Goal: Find specific page/section: Find specific page/section

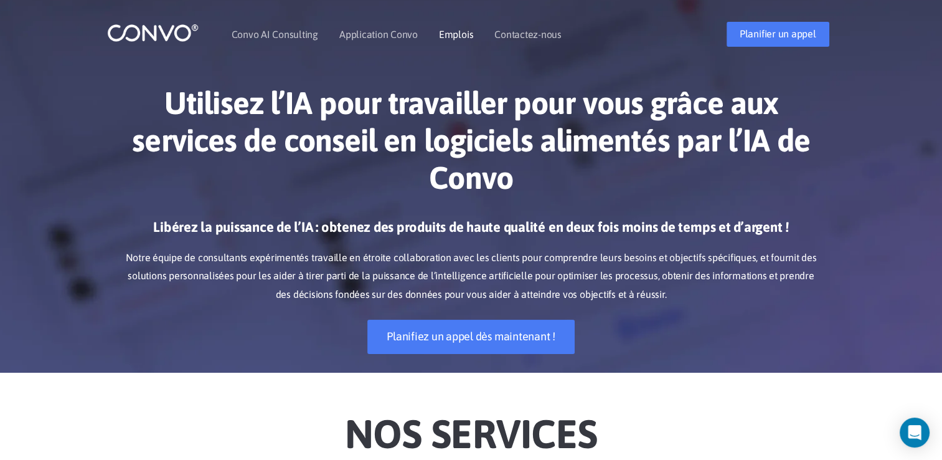
click at [443, 36] on link "Emplois" at bounding box center [456, 34] width 34 height 10
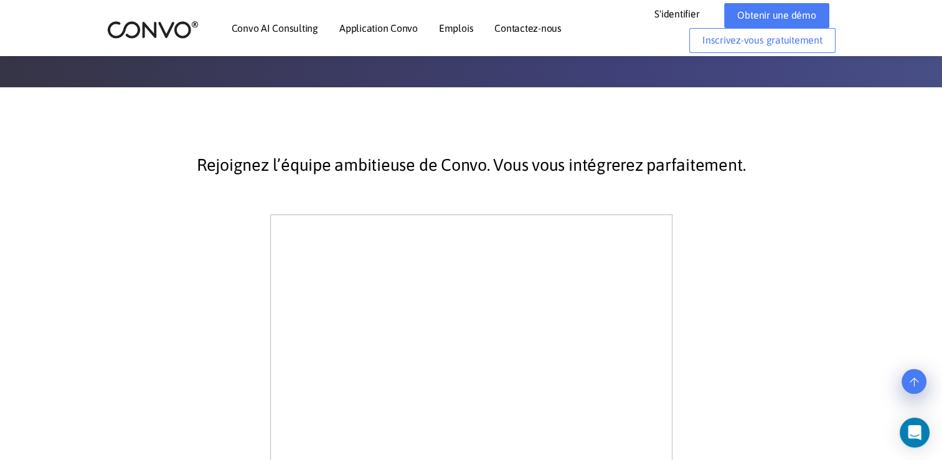
click at [443, 36] on li "Emplois" at bounding box center [456, 28] width 34 height 54
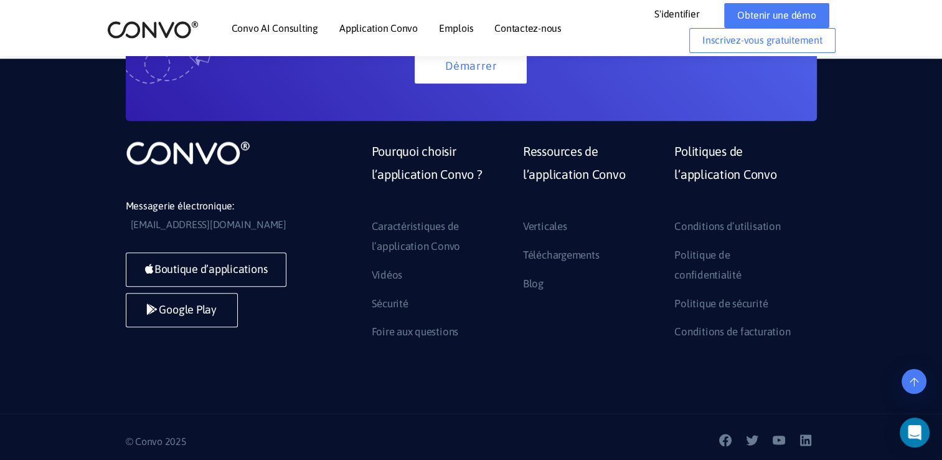
scroll to position [1432, 0]
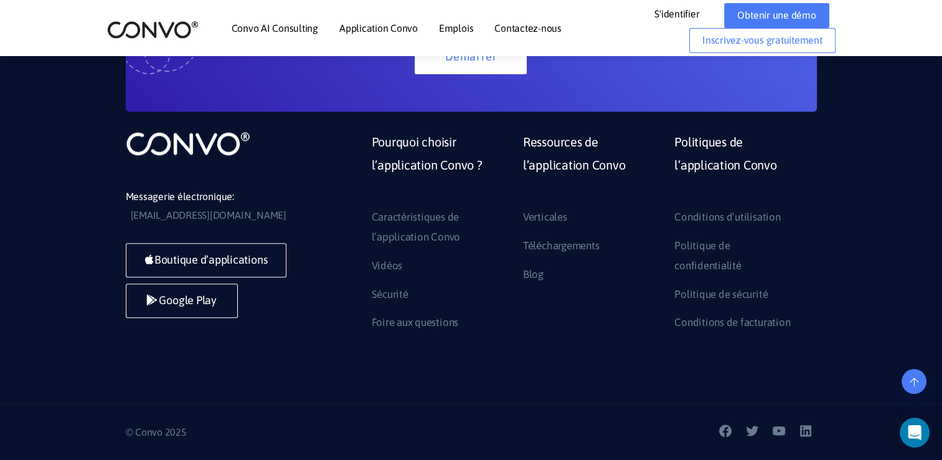
drag, startPoint x: 0, startPoint y: 0, endPoint x: 441, endPoint y: 32, distance: 442.6
click at [441, 32] on li "Emplois" at bounding box center [456, 28] width 34 height 54
